Goal: Transaction & Acquisition: Book appointment/travel/reservation

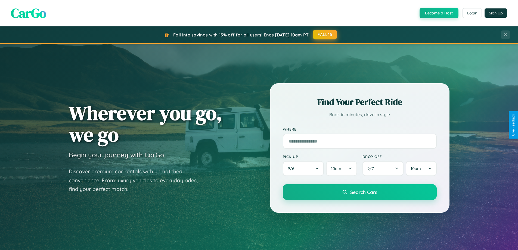
click at [325, 35] on button "FALL15" at bounding box center [325, 35] width 24 height 10
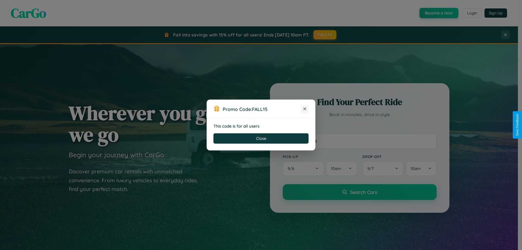
click at [305, 109] on icon at bounding box center [304, 108] width 5 height 5
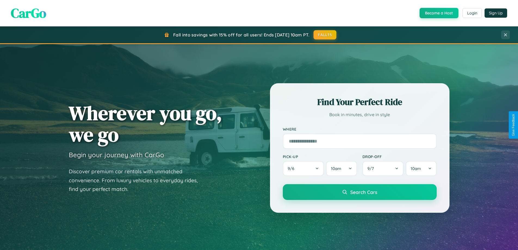
scroll to position [16, 0]
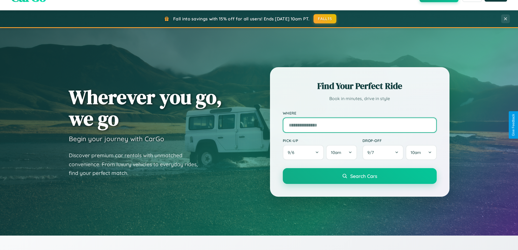
click at [359, 125] on input "text" at bounding box center [360, 124] width 154 height 15
type input "******"
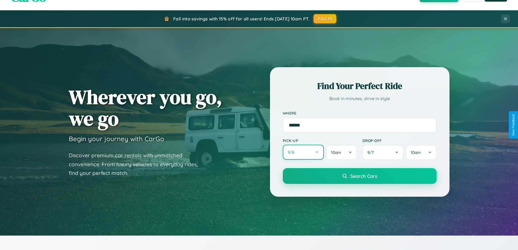
click at [303, 152] on button "9 / 6" at bounding box center [303, 152] width 41 height 15
select select "*"
select select "****"
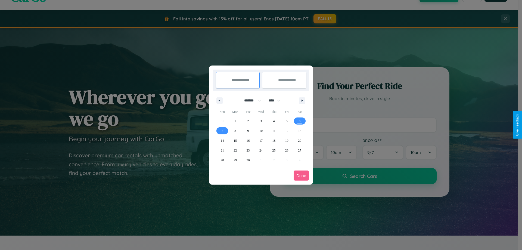
click at [250, 100] on select "******* ******** ***** ***** *** **** **** ****** ********* ******* ******** **…" at bounding box center [251, 100] width 23 height 9
select select "*"
click at [277, 100] on select "**** **** **** **** **** **** **** **** **** **** **** **** **** **** **** ****…" at bounding box center [274, 100] width 16 height 9
select select "****"
click at [286, 121] on span "2" at bounding box center [287, 121] width 2 height 10
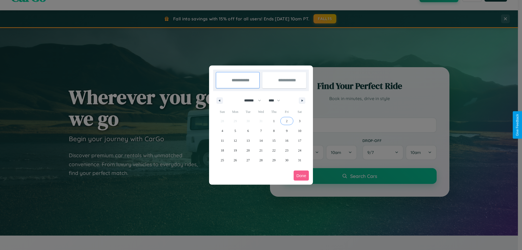
type input "**********"
click at [299, 121] on span "3" at bounding box center [300, 121] width 2 height 10
type input "**********"
click at [301, 175] on button "Done" at bounding box center [300, 175] width 15 height 10
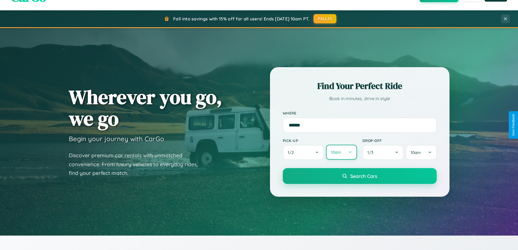
click at [341, 152] on button "10am" at bounding box center [341, 152] width 31 height 15
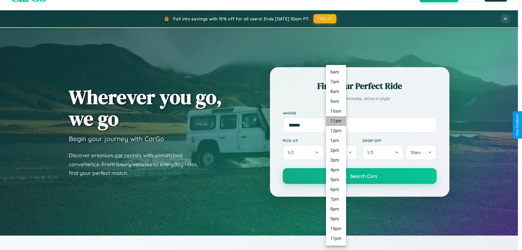
click at [336, 92] on li "8am" at bounding box center [336, 92] width 20 height 10
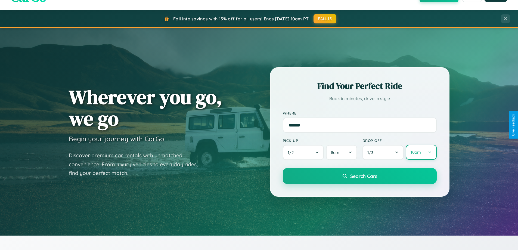
click at [421, 152] on button "10am" at bounding box center [420, 152] width 31 height 15
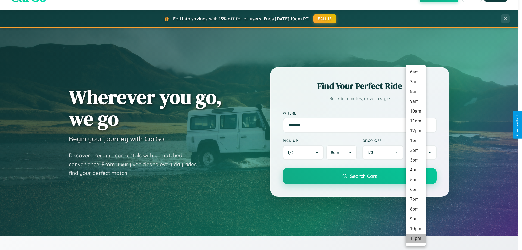
click at [415, 238] on li "11pm" at bounding box center [415, 238] width 20 height 10
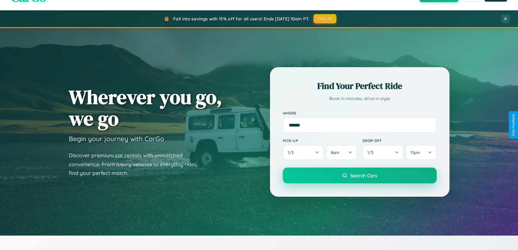
click at [359, 176] on span "Search Cars" at bounding box center [363, 175] width 27 height 6
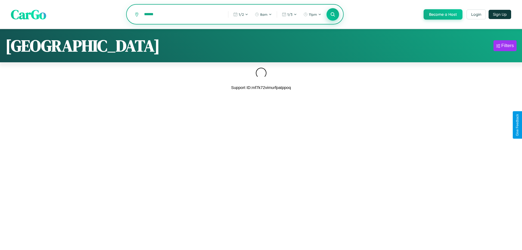
type input "******"
click at [332, 15] on icon at bounding box center [332, 14] width 5 height 5
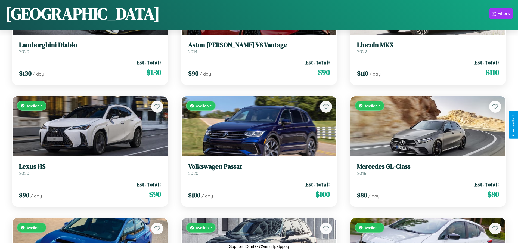
scroll to position [3240, 0]
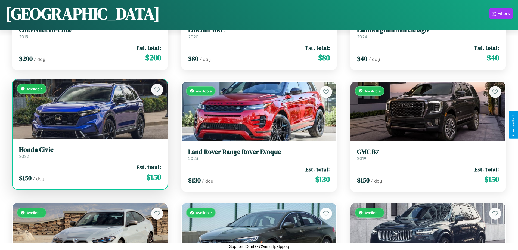
click at [89, 152] on h3 "Honda Civic" at bounding box center [90, 150] width 142 height 8
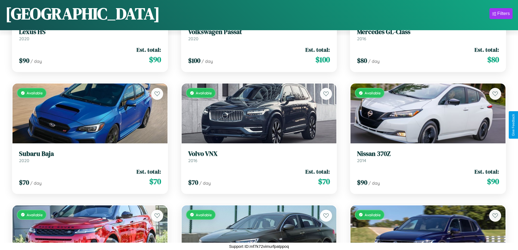
scroll to position [320, 0]
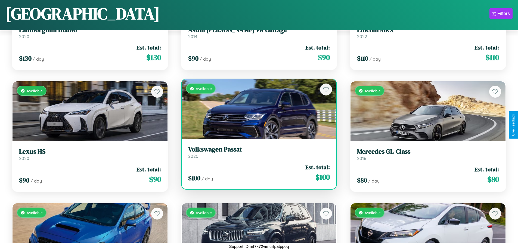
click at [256, 152] on h3 "Volkswagen Passat" at bounding box center [259, 149] width 142 height 8
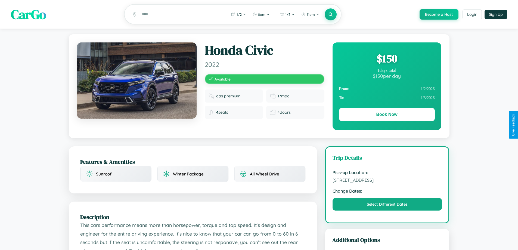
click at [386, 59] on div "$ 150" at bounding box center [387, 58] width 96 height 15
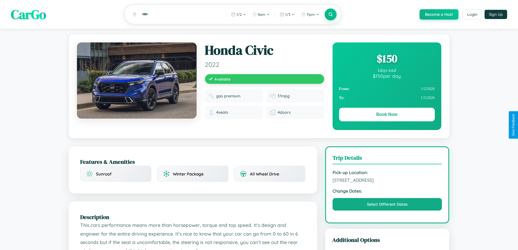
click at [386, 59] on div "$ 150" at bounding box center [387, 58] width 96 height 15
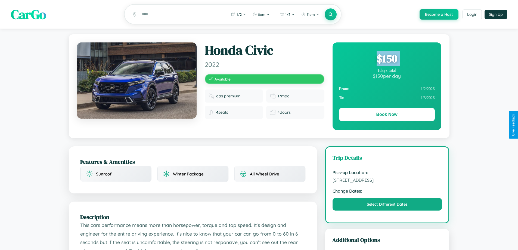
click at [386, 59] on div "$ 150" at bounding box center [387, 58] width 96 height 15
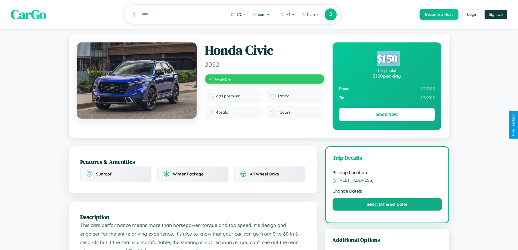
click at [386, 59] on div "$ 150" at bounding box center [387, 58] width 96 height 15
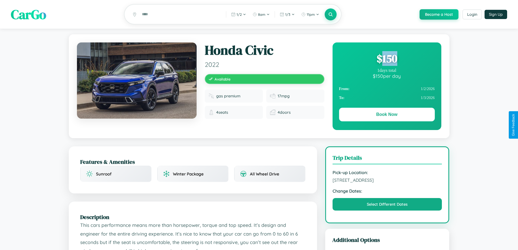
click at [386, 59] on div "$ 150" at bounding box center [387, 58] width 96 height 15
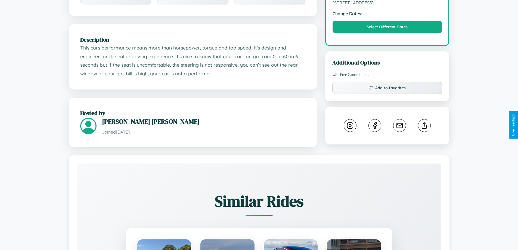
scroll to position [178, 0]
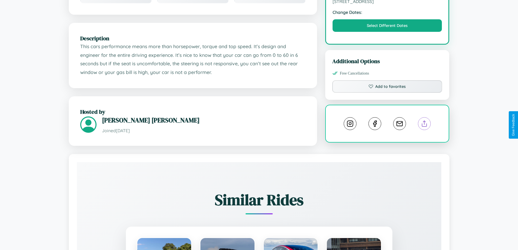
click at [424, 124] on line at bounding box center [424, 123] width 0 height 4
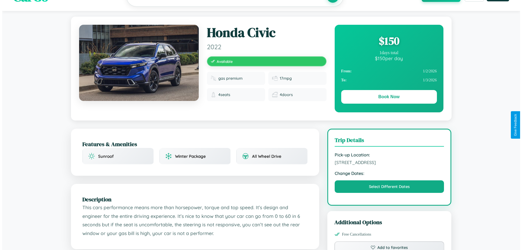
scroll to position [0, 0]
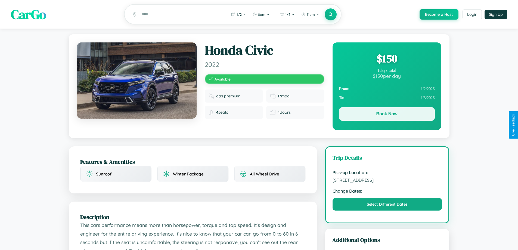
click at [386, 115] on button "Book Now" at bounding box center [387, 114] width 96 height 14
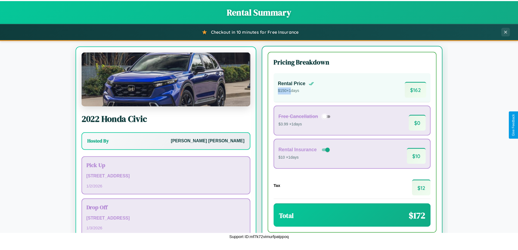
scroll to position [25, 0]
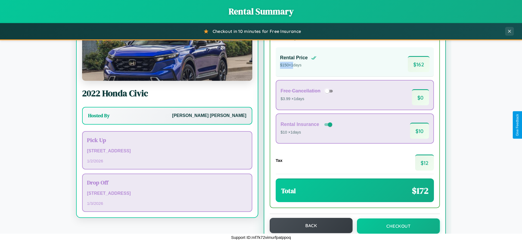
click at [308, 225] on button "Back" at bounding box center [311, 225] width 83 height 15
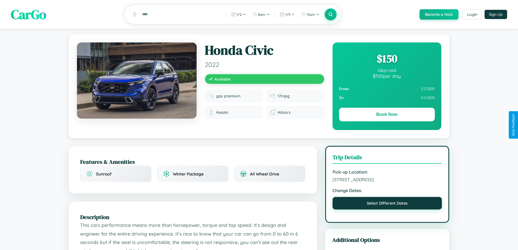
click at [387, 204] on button "Select Different Dates" at bounding box center [386, 203] width 109 height 12
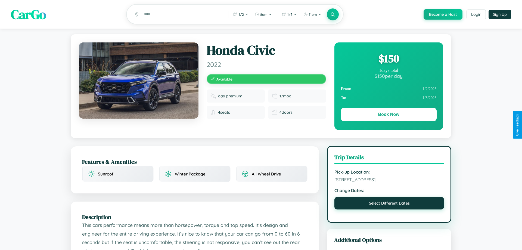
select select "*"
select select "****"
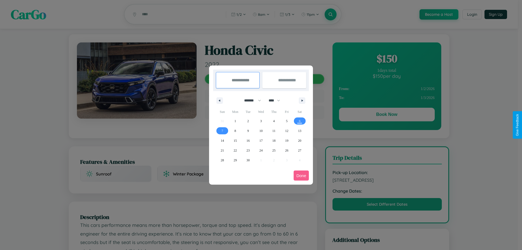
click at [250, 100] on select "******* ******** ***** ***** *** **** **** ****** ********* ******* ******** **…" at bounding box center [251, 100] width 23 height 9
click at [248, 150] on span "23" at bounding box center [247, 150] width 3 height 10
type input "**********"
click at [274, 150] on span "25" at bounding box center [273, 150] width 3 height 10
type input "**********"
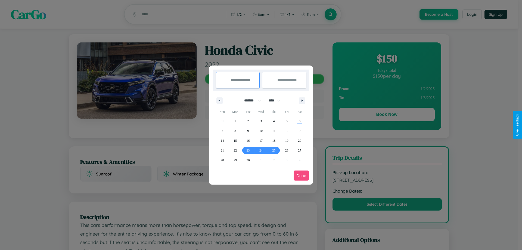
click at [301, 175] on button "Done" at bounding box center [300, 175] width 15 height 10
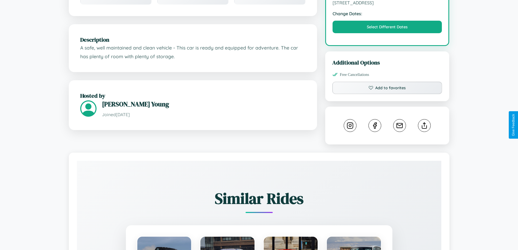
scroll to position [178, 0]
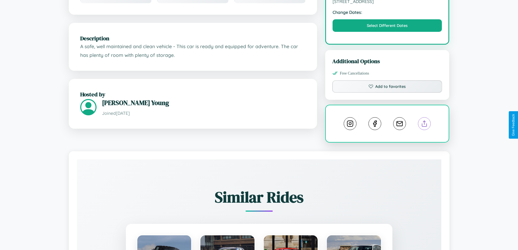
click at [424, 124] on line at bounding box center [424, 123] width 0 height 4
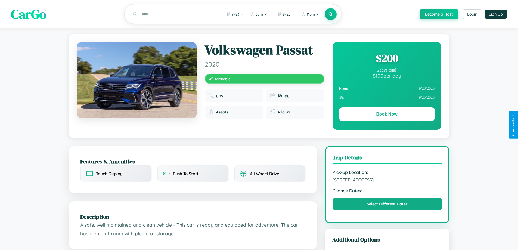
scroll to position [0, 0]
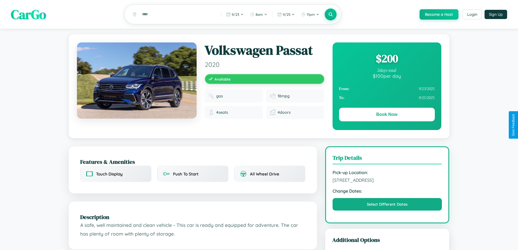
click at [386, 59] on div "$ 200" at bounding box center [387, 58] width 96 height 15
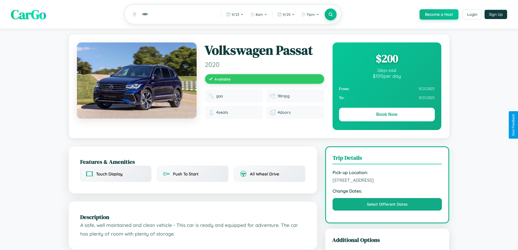
click at [386, 59] on div "$ 200" at bounding box center [387, 58] width 96 height 15
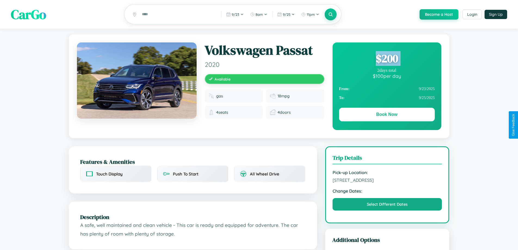
click at [386, 59] on div "$ 200" at bounding box center [387, 58] width 96 height 15
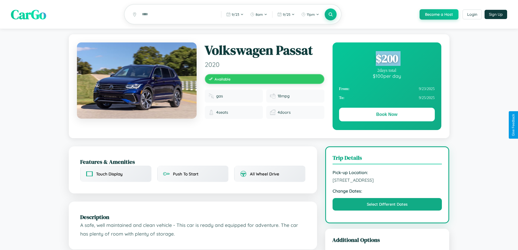
click at [386, 59] on div "$ 200" at bounding box center [387, 58] width 96 height 15
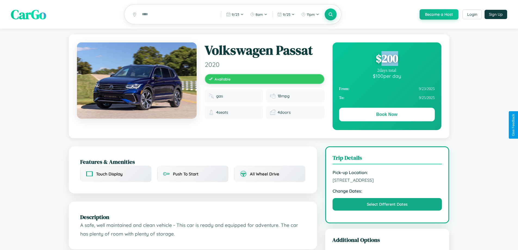
click at [386, 59] on div "$ 200" at bounding box center [387, 58] width 96 height 15
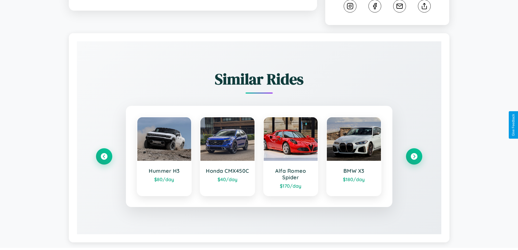
scroll to position [302, 0]
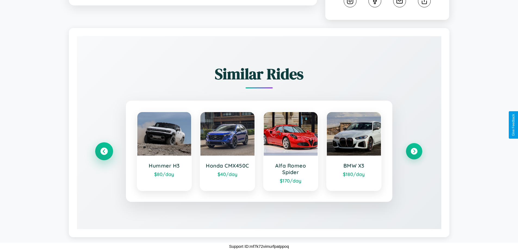
click at [104, 151] on icon at bounding box center [103, 151] width 7 height 7
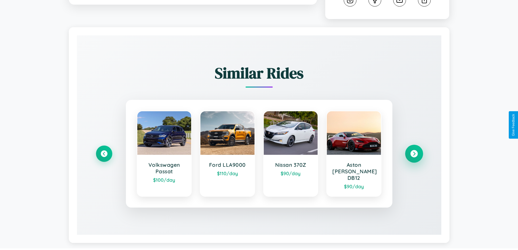
click at [414, 151] on icon at bounding box center [413, 153] width 7 height 7
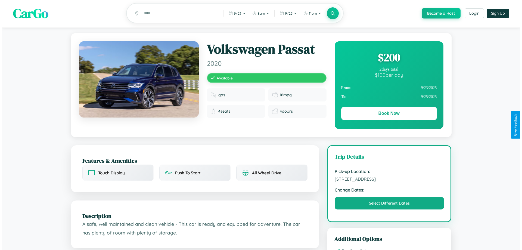
scroll to position [0, 0]
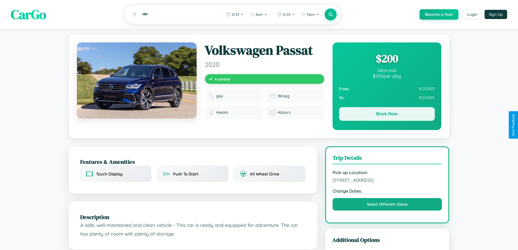
click at [386, 115] on button "Book Now" at bounding box center [387, 114] width 96 height 14
